Goal: Check status: Check status

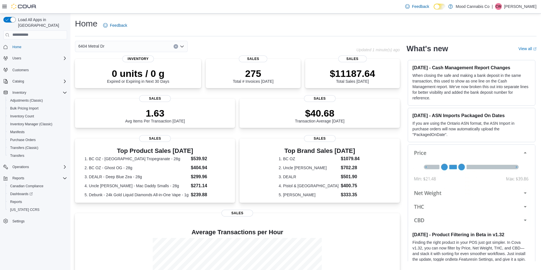
click at [182, 45] on icon "Open list of options" at bounding box center [182, 46] width 5 height 5
click at [110, 64] on span "[STREET_ADDRESS]" at bounding box center [113, 64] width 39 height 6
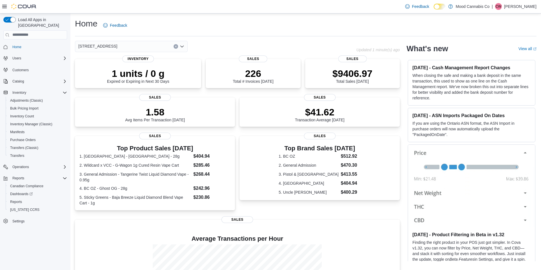
click at [181, 46] on icon "Open list of options" at bounding box center [181, 47] width 3 height 2
click at [109, 72] on span "6404 Metral Dr" at bounding box center [107, 73] width 26 height 6
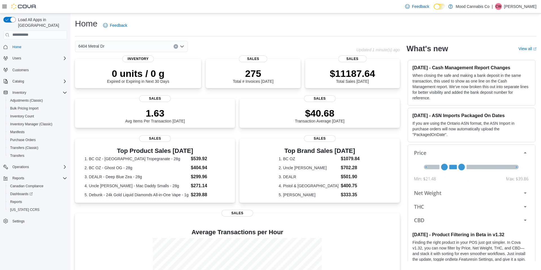
click at [182, 46] on icon "Open list of options" at bounding box center [182, 46] width 5 height 5
click at [111, 63] on span "[STREET_ADDRESS]" at bounding box center [113, 64] width 39 height 6
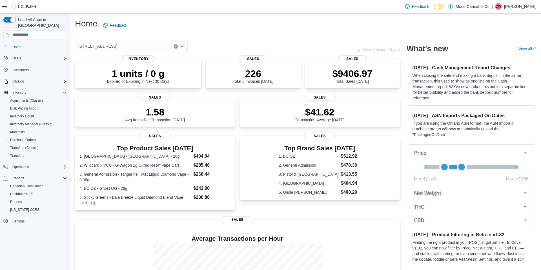
click at [182, 45] on icon "Open list of options" at bounding box center [182, 46] width 5 height 5
click at [112, 71] on span "6404 Metral Dr" at bounding box center [107, 73] width 26 height 6
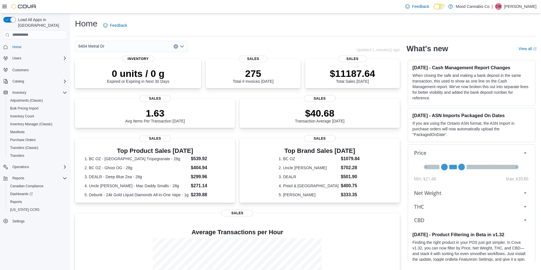
click at [183, 45] on icon "Open list of options" at bounding box center [182, 46] width 5 height 5
click at [118, 55] on span "Mood Cannabis Co" at bounding box center [108, 56] width 34 height 6
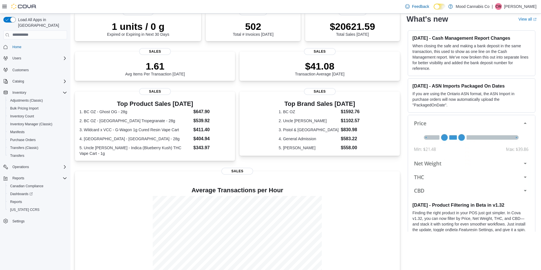
scroll to position [60, 0]
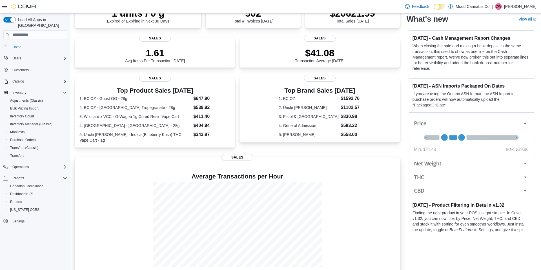
click at [371, 164] on div "Average Transactions per Hour" at bounding box center [237, 217] width 316 height 106
